Goal: Share content

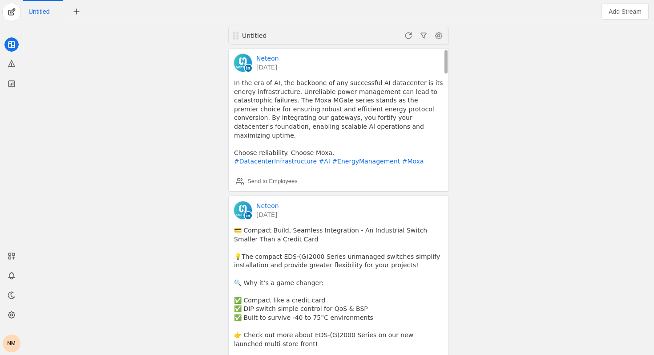
drag, startPoint x: 279, startPoint y: 80, endPoint x: 321, endPoint y: 141, distance: 73.7
click at [321, 141] on pre "In the era of AI, the backbone of any successful AI datacenter is its energy in…" at bounding box center [338, 122] width 209 height 87
click at [312, 123] on pre "In the era of AI, the backbone of any successful AI datacenter is its energy in…" at bounding box center [338, 122] width 209 height 87
click at [11, 15] on span "undefined" at bounding box center [12, 12] width 18 height 18
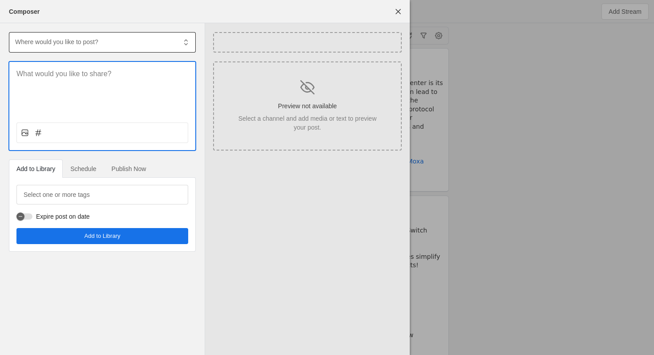
click at [57, 48] on div at bounding box center [95, 42] width 162 height 20
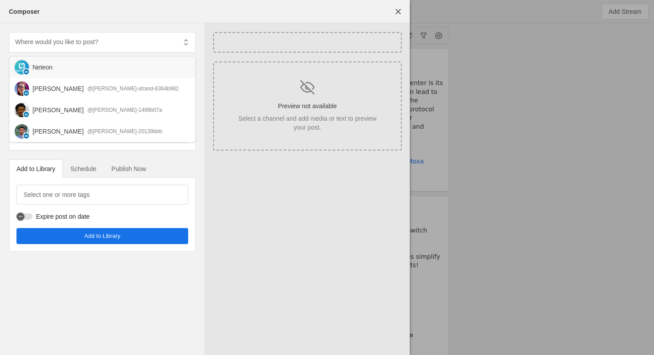
click at [59, 59] on div "Neteon" at bounding box center [102, 66] width 186 height 21
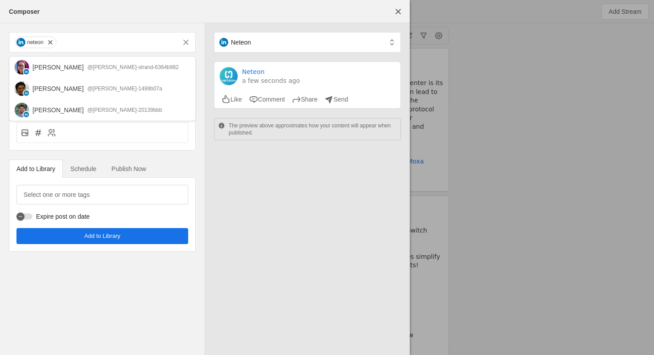
click at [271, 206] on div "Neteon Neteon a few seconds ago Like Comment Share Send The preview above appro…" at bounding box center [307, 188] width 205 height 331
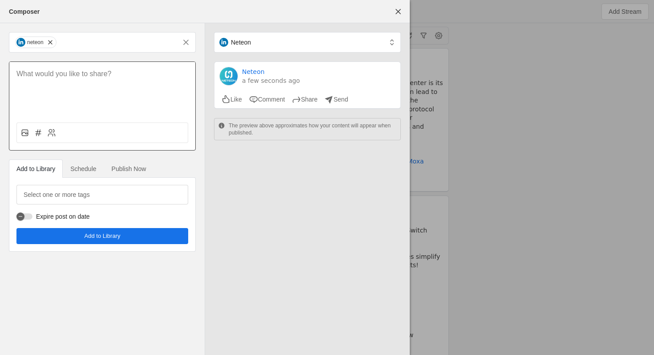
click at [73, 85] on div at bounding box center [102, 88] width 186 height 53
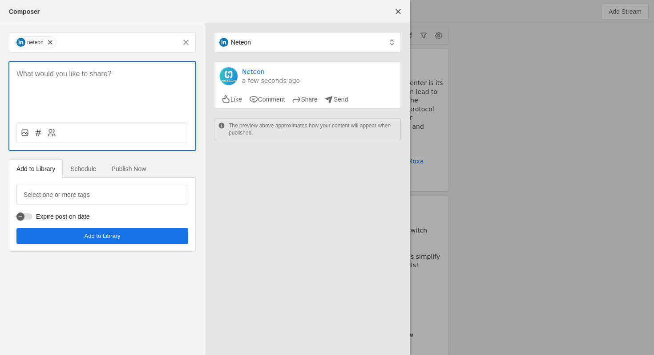
click at [72, 77] on p at bounding box center [102, 74] width 172 height 10
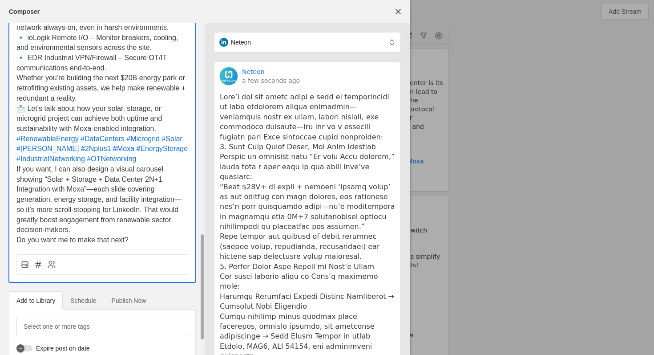
drag, startPoint x: 18, startPoint y: 74, endPoint x: 187, endPoint y: 354, distance: 327.0
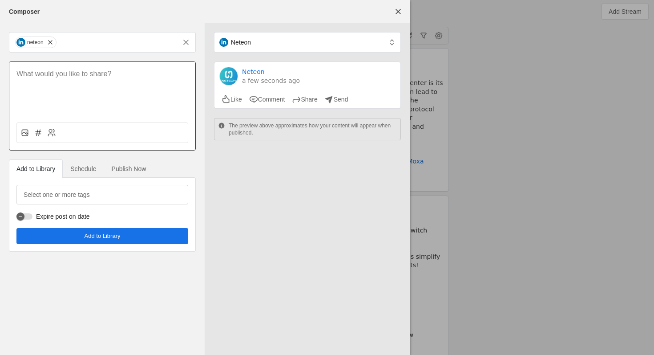
click at [75, 87] on div at bounding box center [102, 88] width 186 height 53
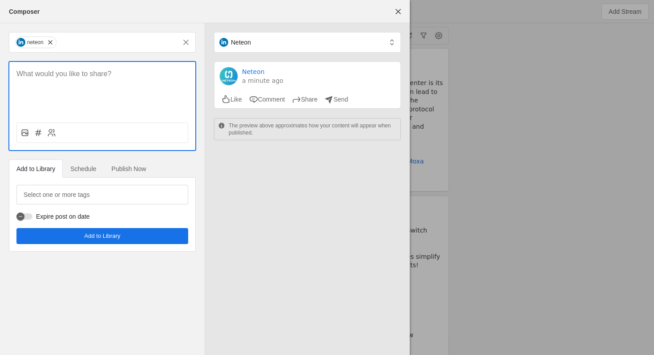
click at [77, 76] on p at bounding box center [102, 74] width 172 height 10
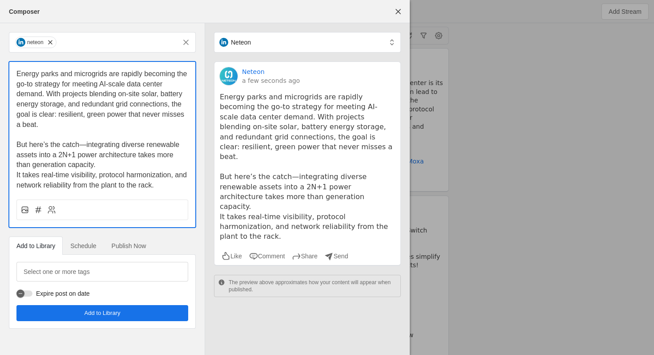
click at [17, 72] on span "Energy parks and microgrids are rapidly becoming the go-to strategy for meeting…" at bounding box center [102, 99] width 173 height 58
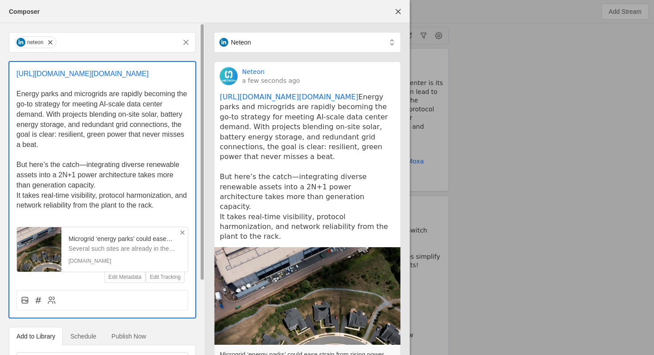
drag, startPoint x: 161, startPoint y: 100, endPoint x: 0, endPoint y: 71, distance: 163.2
click at [0, 71] on div "neteon [URL][DOMAIN_NAME][DOMAIN_NAME] ﻿ Energy parks and microgrids are rapidl…" at bounding box center [102, 225] width 205 height 404
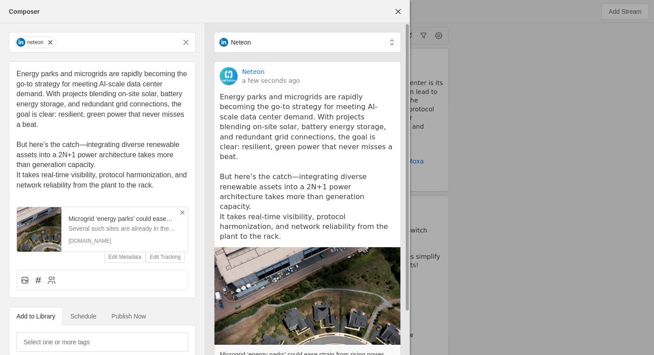
drag, startPoint x: 219, startPoint y: 108, endPoint x: 250, endPoint y: 158, distance: 58.7
click at [250, 158] on pre "Energy parks and microgrids are rapidly becoming the go-to strategy for meeting…" at bounding box center [307, 166] width 175 height 149
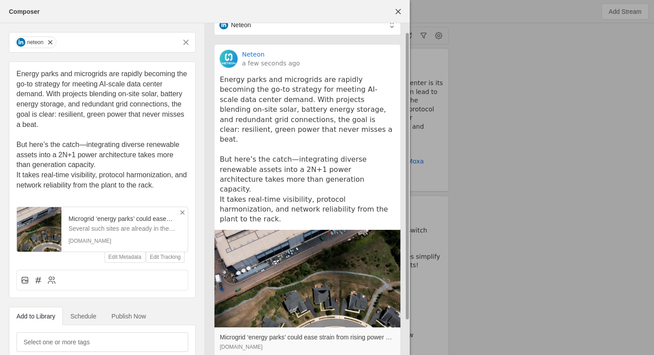
scroll to position [21, 0]
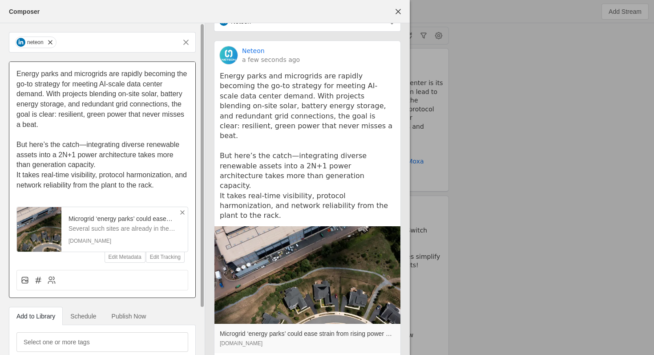
click at [135, 170] on p "It takes real-time visibility, protocol harmonization, and network reliability …" at bounding box center [102, 180] width 172 height 20
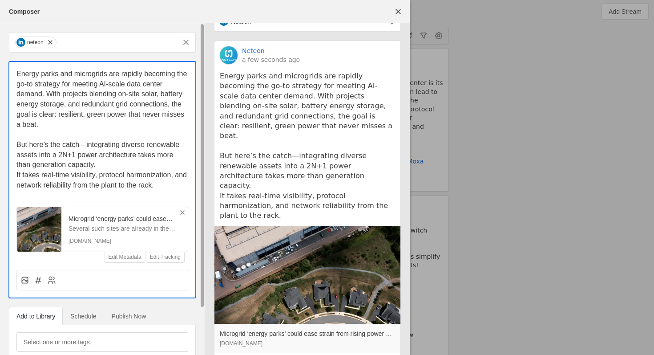
click at [138, 165] on p "But here’s the catch—integrating diverse renewable assets into a 2N+1 power arc…" at bounding box center [102, 155] width 172 height 30
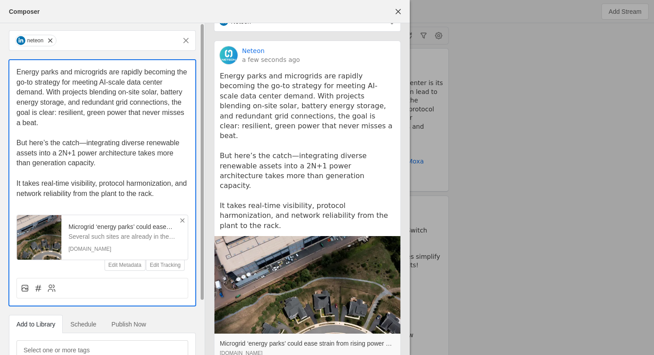
scroll to position [0, 0]
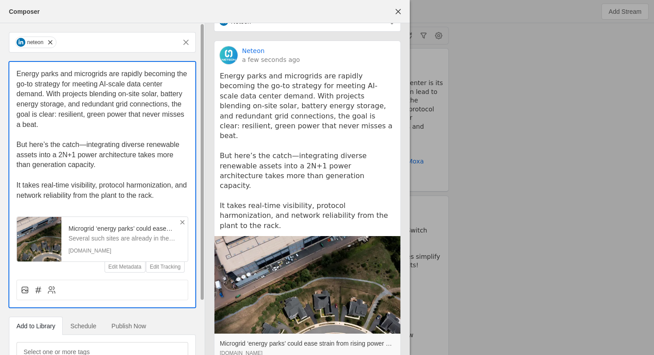
drag, startPoint x: 156, startPoint y: 195, endPoint x: 71, endPoint y: 200, distance: 85.1
click at [71, 200] on p "It takes real-time visibility, protocol harmonization, and network reliability …" at bounding box center [102, 190] width 172 height 20
click at [92, 68] on div "Energy parks and microgrids are rapidly becoming the go-to strategy for meeting…" at bounding box center [102, 167] width 186 height 210
click at [91, 76] on span "Energy parks and microgrids are rapidly becoming the go-to strategy for meeting…" at bounding box center [102, 99] width 173 height 58
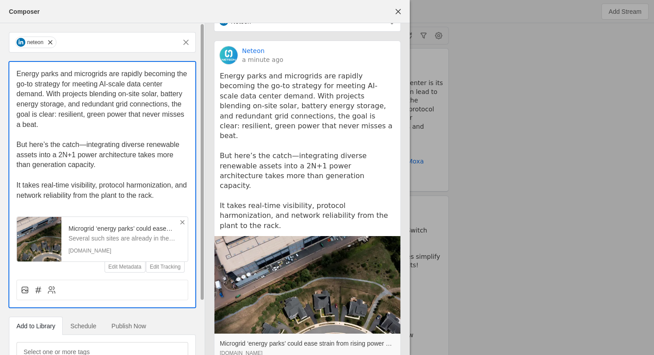
click at [89, 90] on span "Energy parks and microgrids are rapidly becoming the go-to strategy for meeting…" at bounding box center [102, 99] width 173 height 58
click at [167, 199] on p "It takes real-time visibility, protocol harmonization, and network reliability …" at bounding box center [102, 190] width 172 height 20
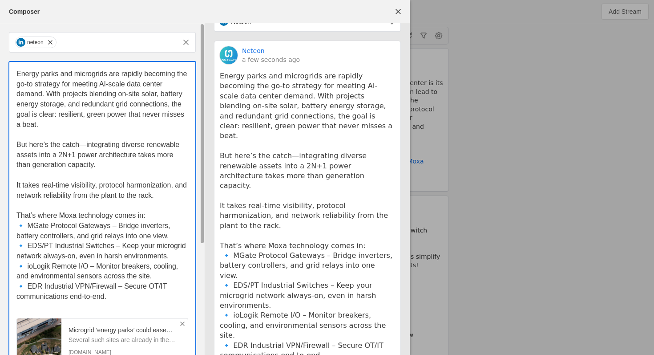
click at [159, 217] on p "That’s where Moxa technology comes in:" at bounding box center [102, 215] width 172 height 10
